Goal: Entertainment & Leisure: Consume media (video, audio)

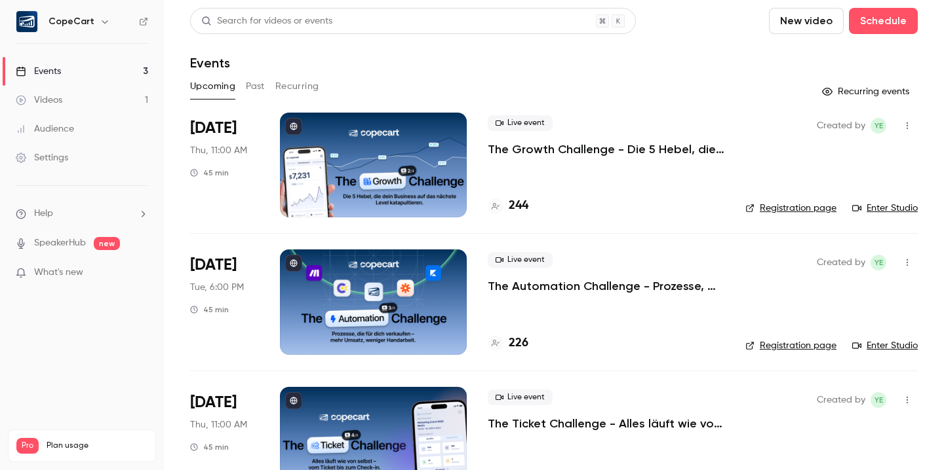
click at [258, 86] on button "Past" at bounding box center [255, 86] width 19 height 21
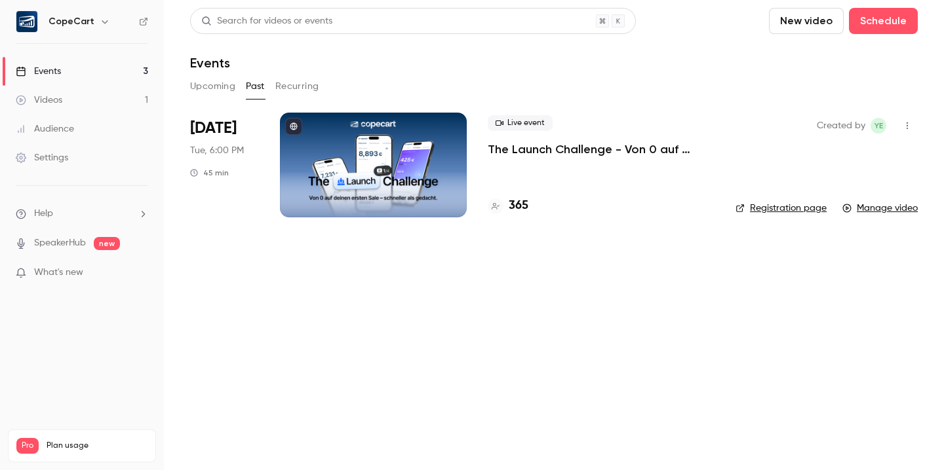
click at [543, 149] on p "The Launch Challenge - Von 0 auf deinen ersten Sale – [PERSON_NAME] als gedacht" at bounding box center [600, 150] width 227 height 16
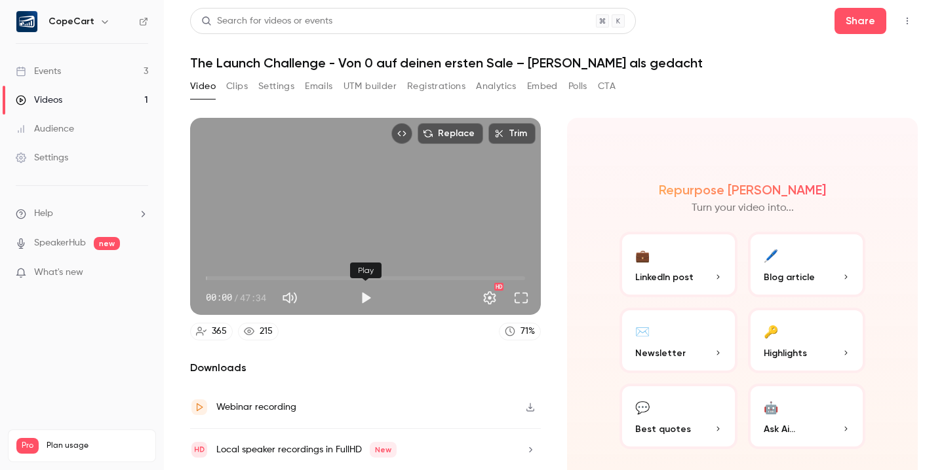
click at [368, 299] on button "Play" at bounding box center [366, 298] width 26 height 26
click at [366, 298] on button "Pause" at bounding box center [366, 298] width 26 height 26
click at [366, 296] on button "Play" at bounding box center [366, 298] width 26 height 26
type input "*****"
click at [369, 297] on button "Pause" at bounding box center [366, 298] width 26 height 26
